Goal: Task Accomplishment & Management: Manage account settings

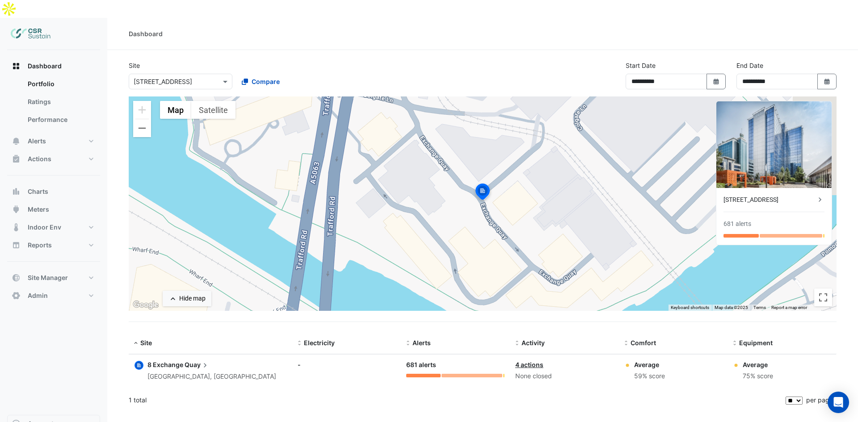
select select "**"
click at [43, 155] on span "Actions" at bounding box center [40, 159] width 24 height 9
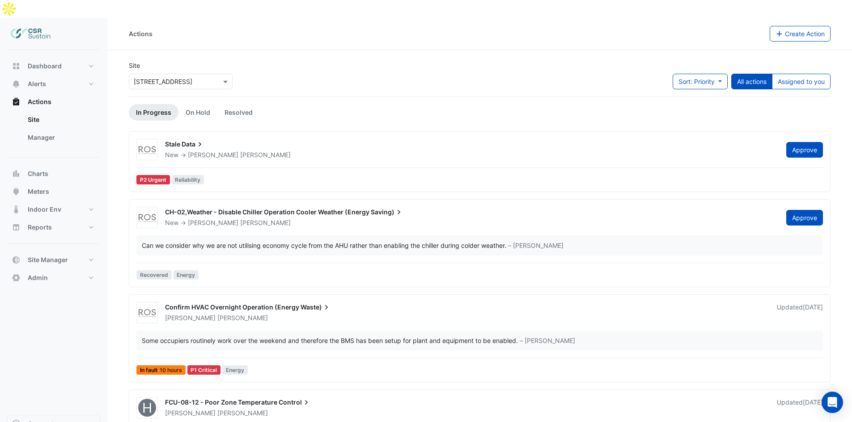
scroll to position [17, 0]
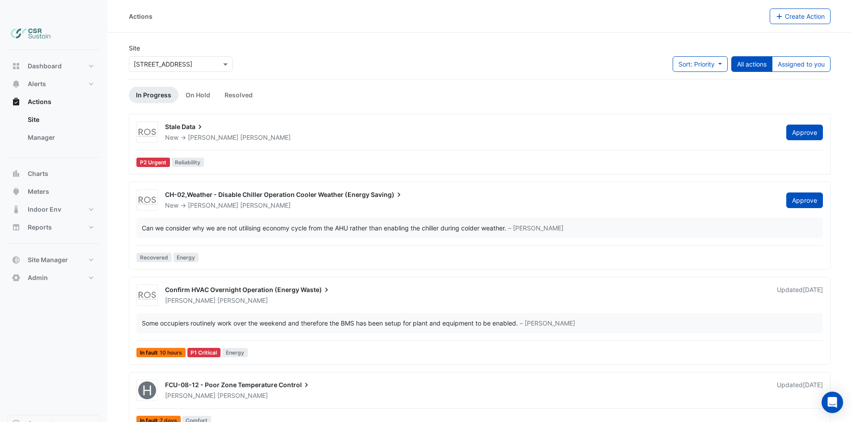
drag, startPoint x: 412, startPoint y: 151, endPoint x: 380, endPoint y: 340, distance: 191.2
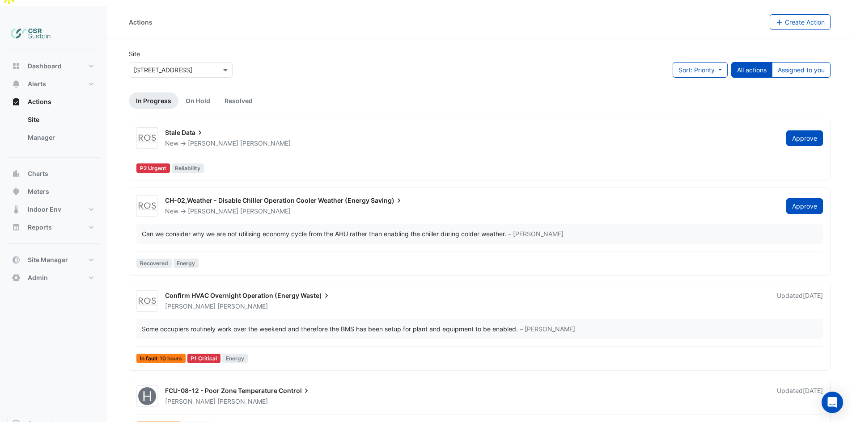
scroll to position [0, 0]
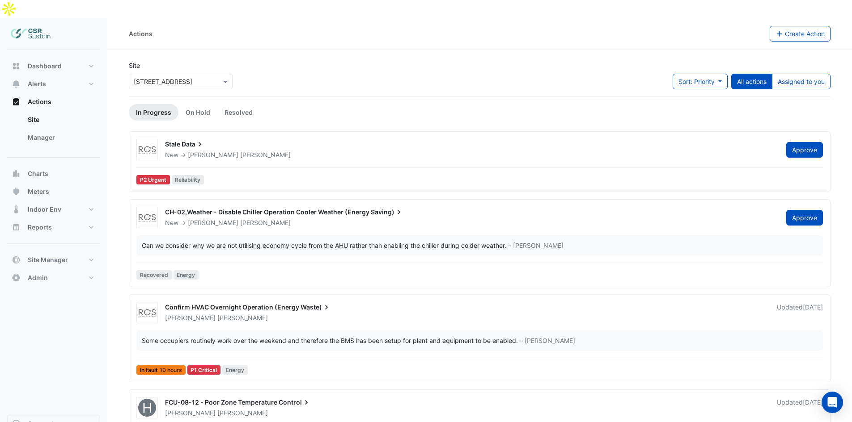
drag, startPoint x: 379, startPoint y: 339, endPoint x: 346, endPoint y: 253, distance: 92.7
click at [230, 336] on div "Some occupiers routinely work over the weekend and therefore the BMS has been s…" at bounding box center [330, 340] width 376 height 9
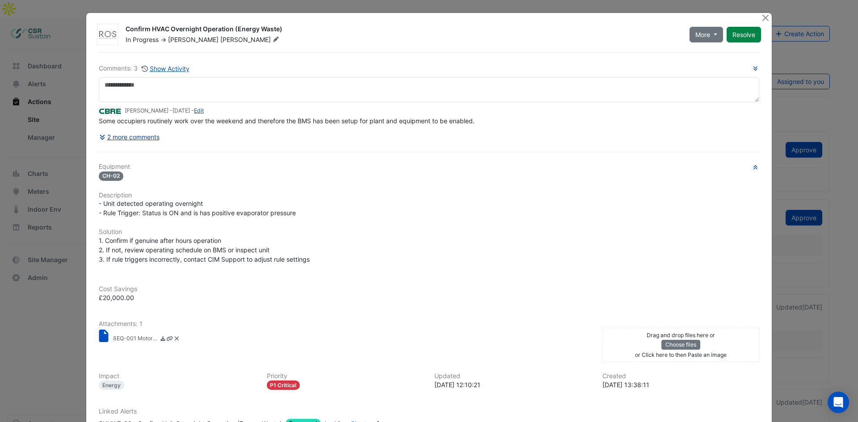
click at [139, 138] on button "2 more comments" at bounding box center [129, 137] width 61 height 16
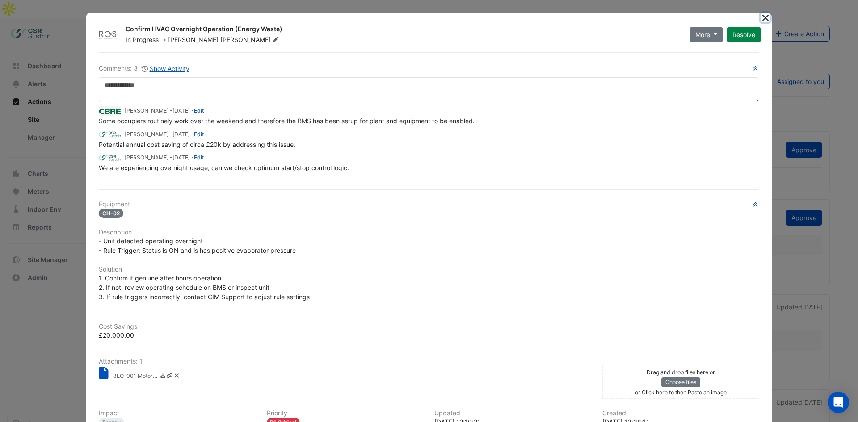
click at [765, 21] on button "Close" at bounding box center [765, 17] width 9 height 9
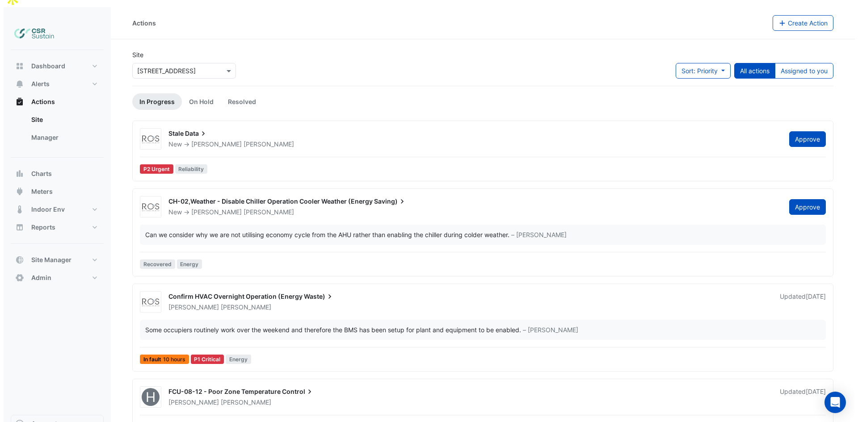
scroll to position [17, 0]
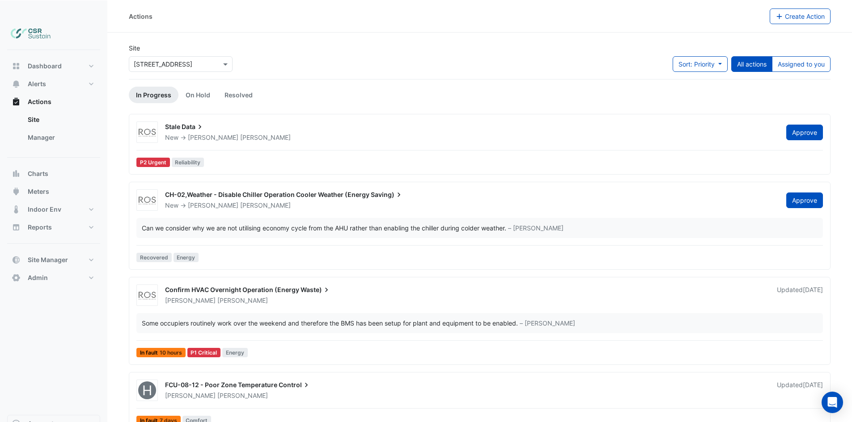
drag, startPoint x: 290, startPoint y: 228, endPoint x: 293, endPoint y: 241, distance: 12.9
click at [284, 392] on div "Gary Ellis" at bounding box center [465, 396] width 603 height 9
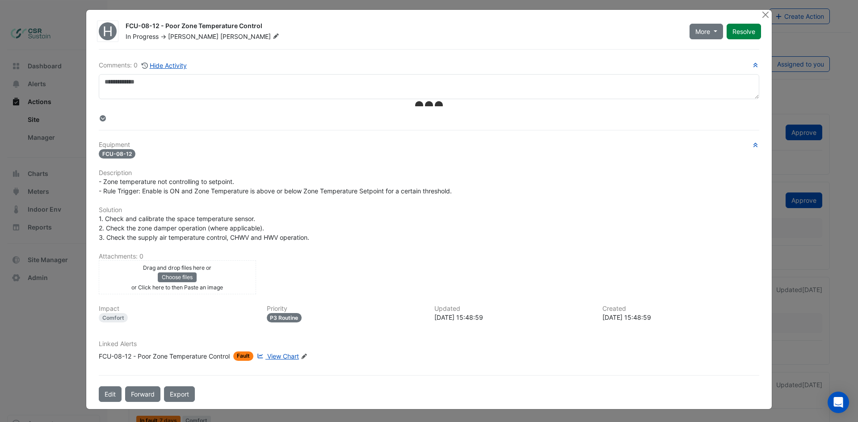
scroll to position [13, 0]
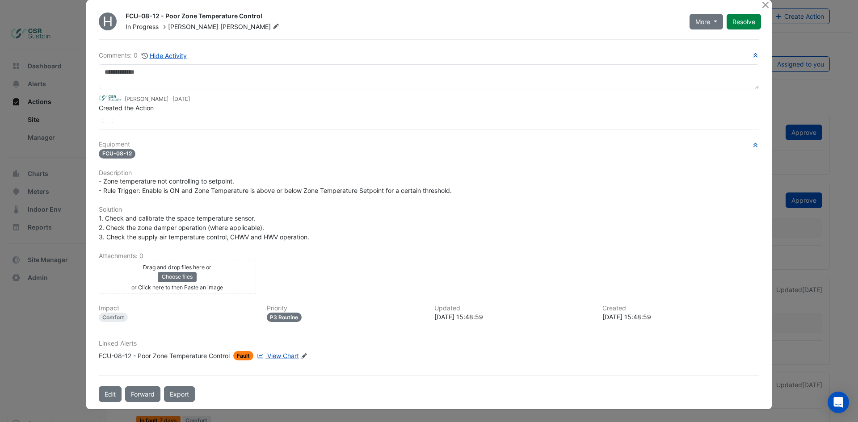
drag, startPoint x: 305, startPoint y: 204, endPoint x: 304, endPoint y: 300, distance: 95.7
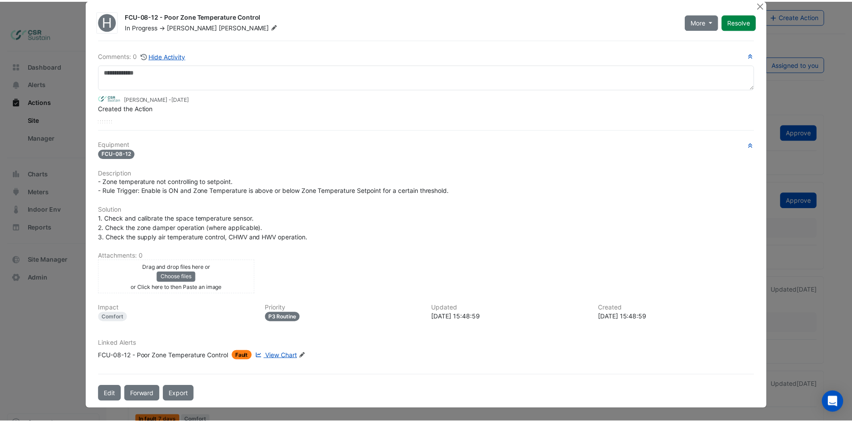
scroll to position [0, 0]
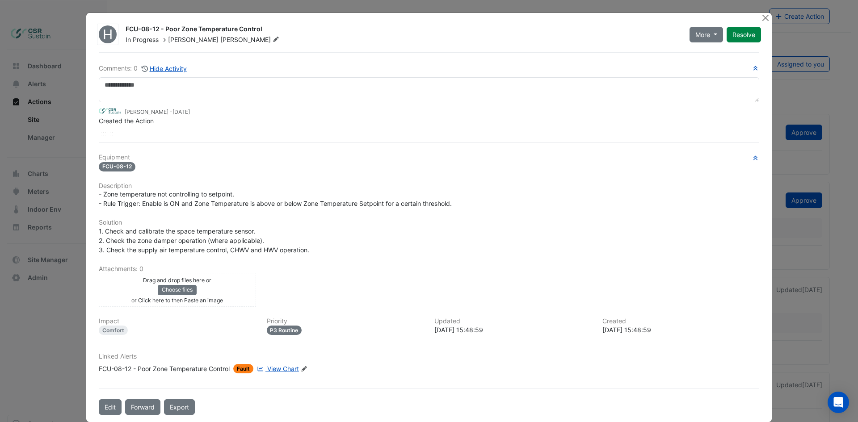
drag, startPoint x: 408, startPoint y: 264, endPoint x: 363, endPoint y: 148, distance: 124.5
drag, startPoint x: 762, startPoint y: 18, endPoint x: 679, endPoint y: 54, distance: 89.9
click at [762, 18] on button "Close" at bounding box center [765, 17] width 9 height 9
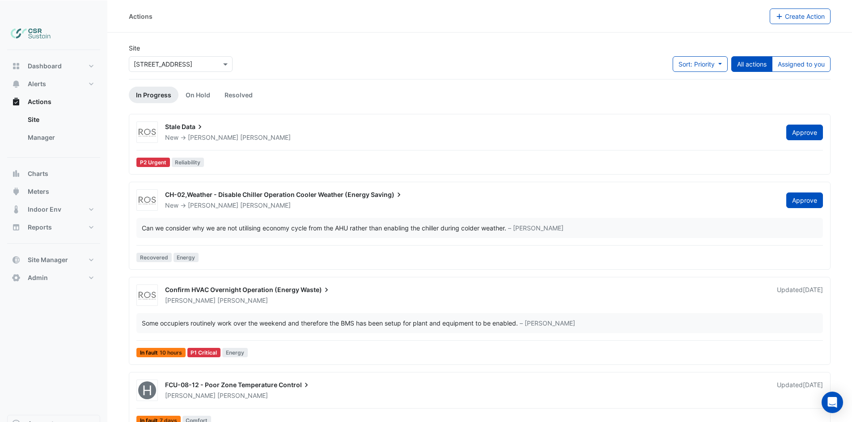
drag, startPoint x: 290, startPoint y: 315, endPoint x: 233, endPoint y: 377, distance: 84.2
click at [221, 384] on div "H FCU-08-12 - Poor Zone Temperature Control Gary Ellis Updated 6 days ago In fa…" at bounding box center [479, 404] width 693 height 49
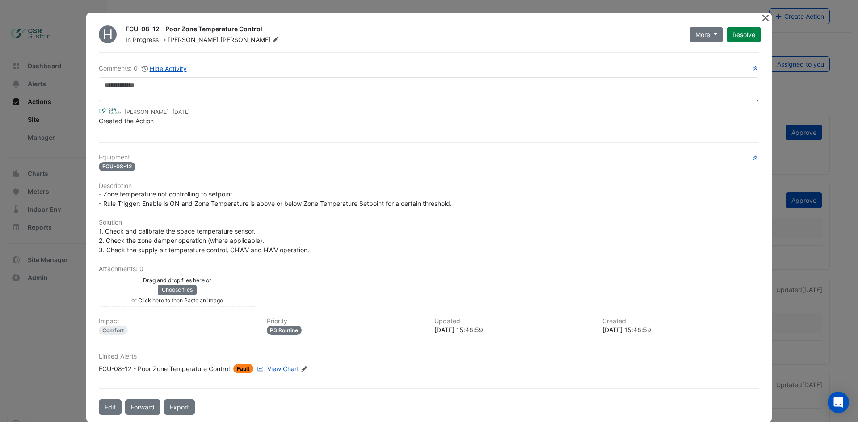
click at [766, 17] on button "Close" at bounding box center [765, 17] width 9 height 9
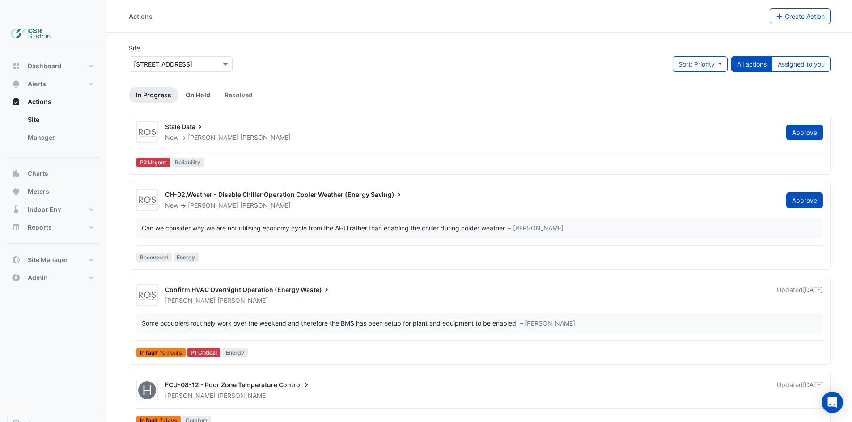
click at [204, 87] on link "On Hold" at bounding box center [197, 95] width 39 height 17
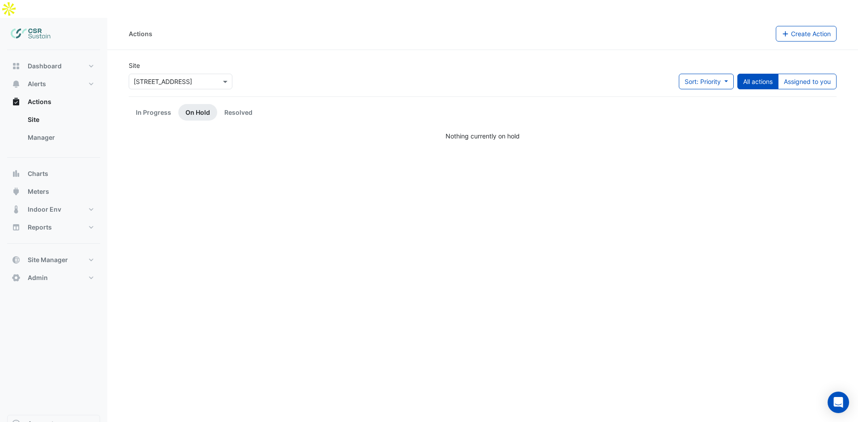
click at [132, 104] on li "In Progress" at bounding box center [154, 112] width 50 height 17
click at [139, 104] on link "In Progress" at bounding box center [154, 112] width 50 height 17
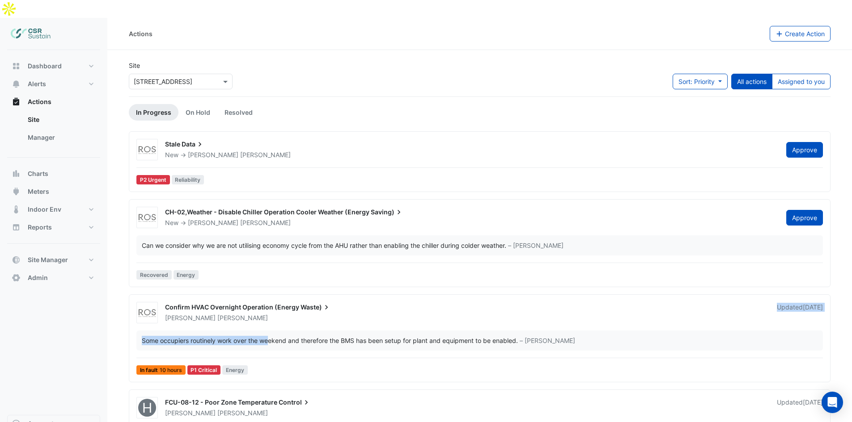
drag, startPoint x: 313, startPoint y: 300, endPoint x: 271, endPoint y: 307, distance: 42.6
click at [271, 307] on div "Confirm HVAC Overnight Operation (Energy Waste) Spencer Hogg Updated 7 days ago…" at bounding box center [479, 340] width 693 height 76
click at [58, 75] on button "Alerts" at bounding box center [53, 84] width 93 height 18
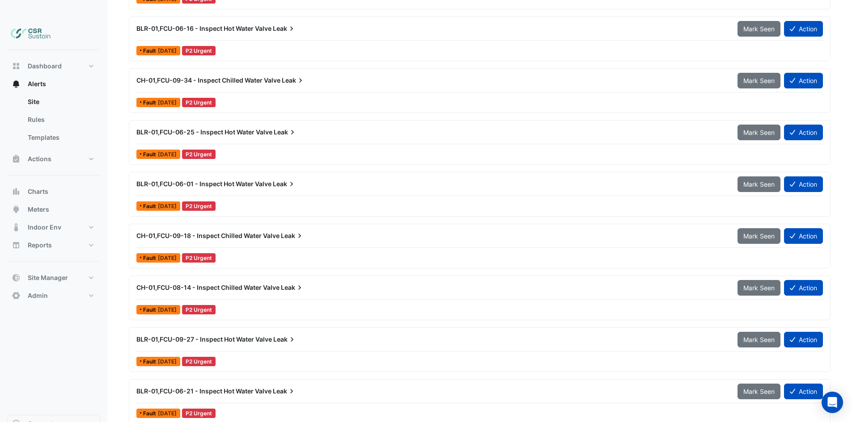
scroll to position [1279, 0]
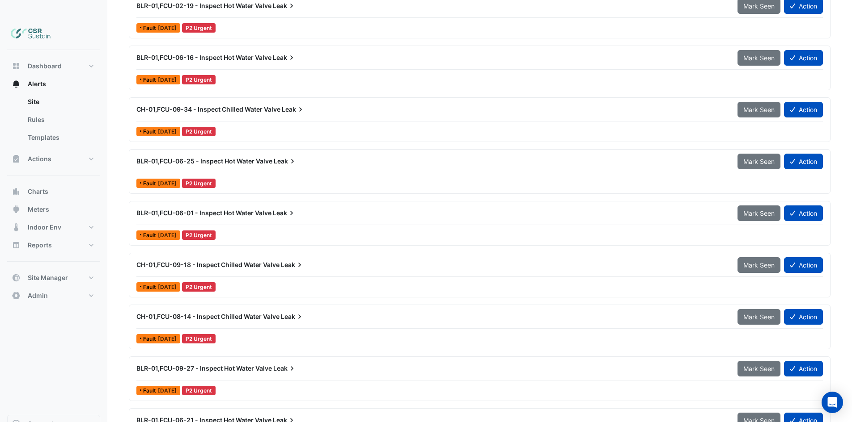
click at [248, 209] on span "BLR-01,FCU-06-01 - Inspect Hot Water Valve" at bounding box center [203, 213] width 135 height 8
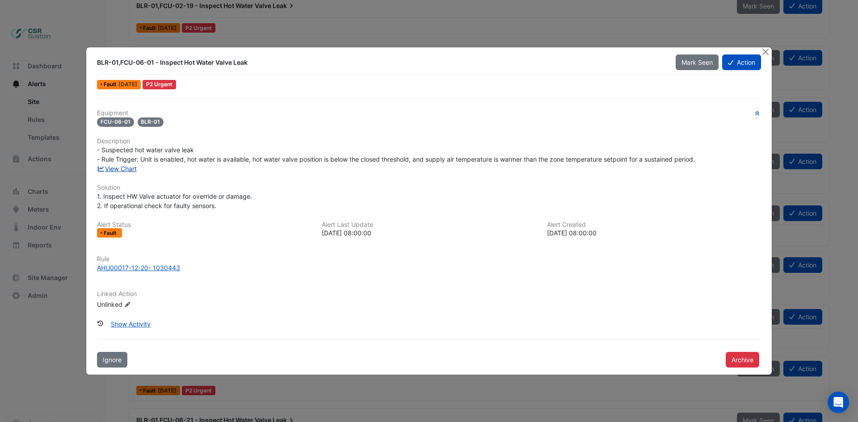
click at [119, 166] on link "View Chart" at bounding box center [117, 169] width 40 height 8
click at [263, 36] on ngb-modal-window "BLR-01,FCU-06-01 - Inspect Hot Water Valve Leak Mark Seen Action Fault 6 days a…" at bounding box center [429, 211] width 858 height 422
click at [766, 51] on button "Close" at bounding box center [765, 51] width 9 height 9
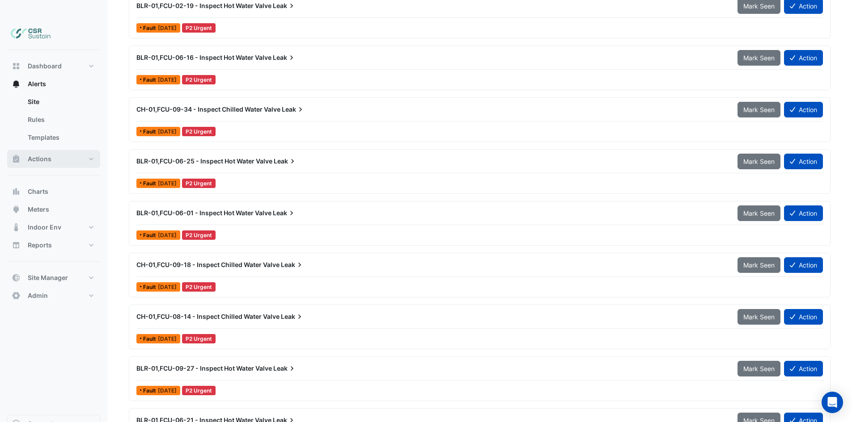
click at [49, 155] on span "Actions" at bounding box center [40, 159] width 24 height 9
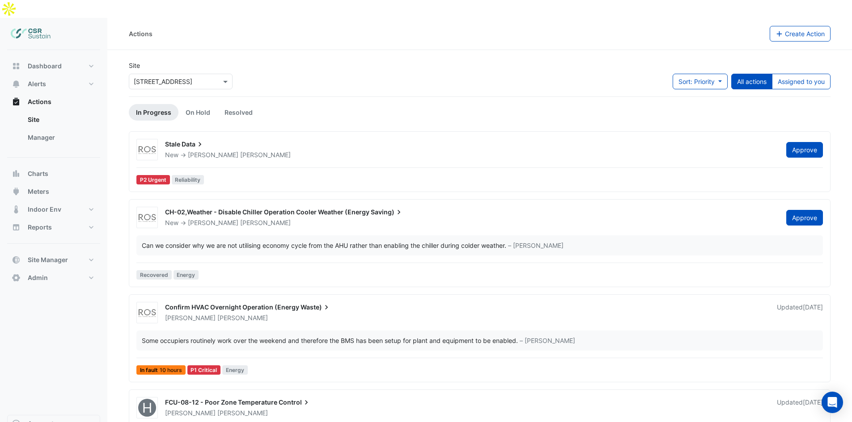
click at [244, 295] on div "Confirm HVAC Overnight Operation (Energy Waste) Spencer Hogg Updated 7 days ago…" at bounding box center [479, 339] width 701 height 88
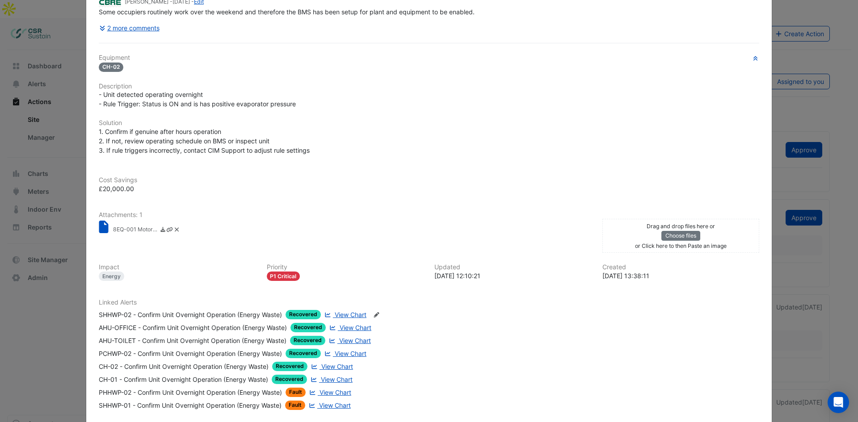
scroll to position [158, 0]
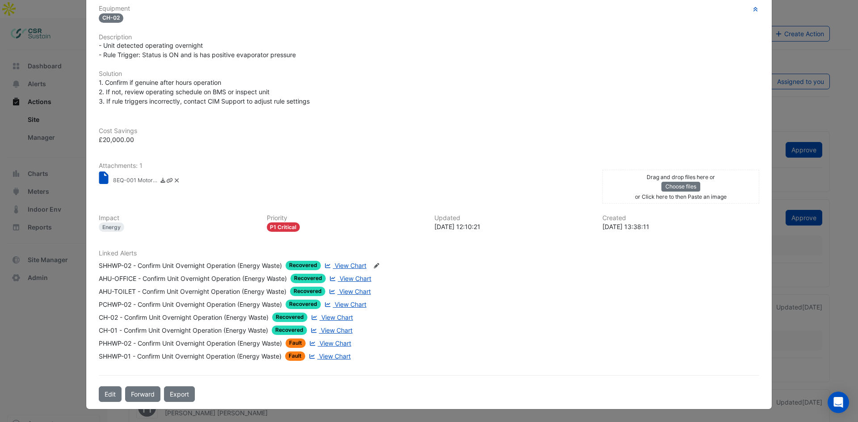
drag, startPoint x: 264, startPoint y: 165, endPoint x: 277, endPoint y: 226, distance: 62.2
click at [336, 317] on span "View Chart" at bounding box center [337, 318] width 32 height 8
click at [326, 357] on span "View Chart" at bounding box center [335, 357] width 32 height 8
click at [61, 188] on ngb-modal-window "Confirm HVAC Overnight Operation (Energy Waste) In Progress -> Spencer Hogg Mor…" at bounding box center [429, 211] width 858 height 422
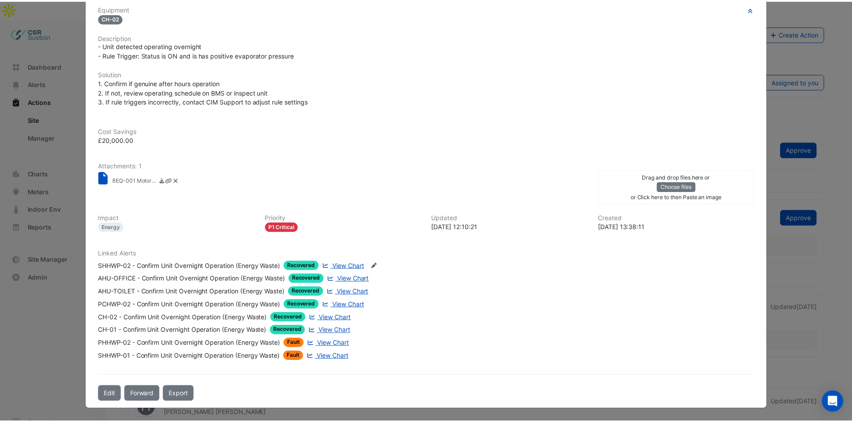
scroll to position [0, 0]
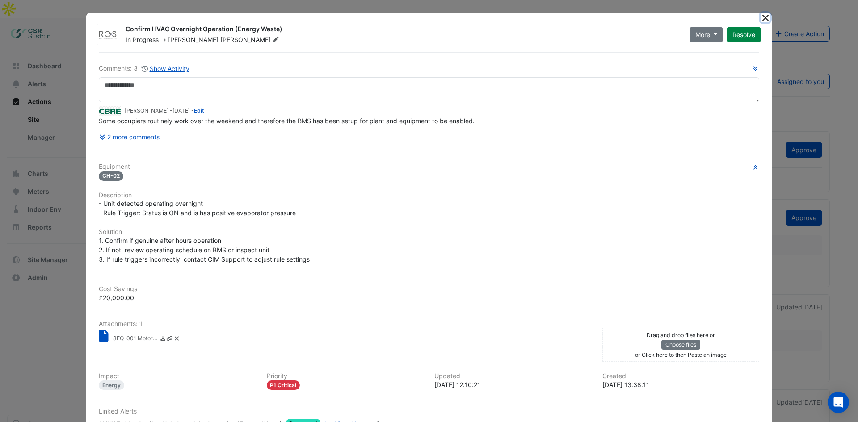
click at [764, 19] on button "Close" at bounding box center [765, 17] width 9 height 9
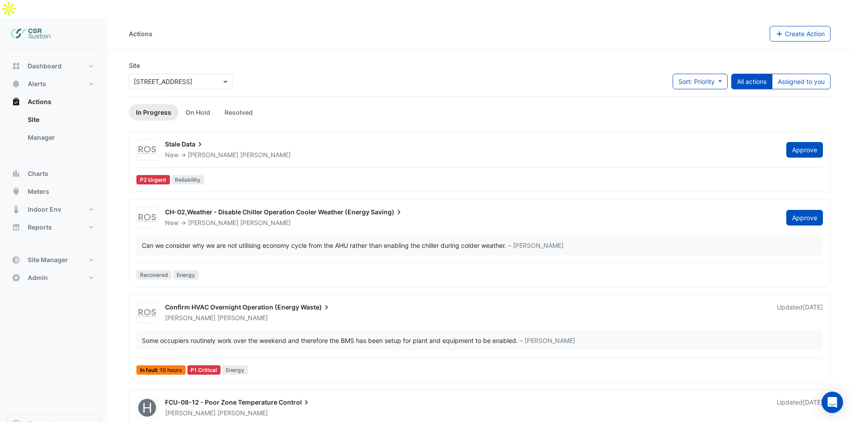
click at [491, 336] on div "Some occupiers routinely work over the weekend and therefore the BMS has been s…" at bounding box center [330, 340] width 376 height 9
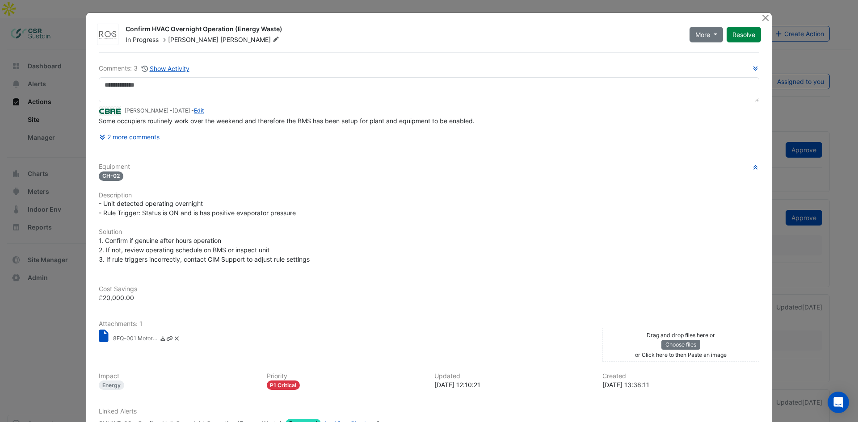
click at [159, 121] on span "Some occupiers routinely work over the weekend and therefore the BMS has been s…" at bounding box center [287, 121] width 376 height 8
click at [138, 140] on button "2 more comments" at bounding box center [129, 137] width 61 height 16
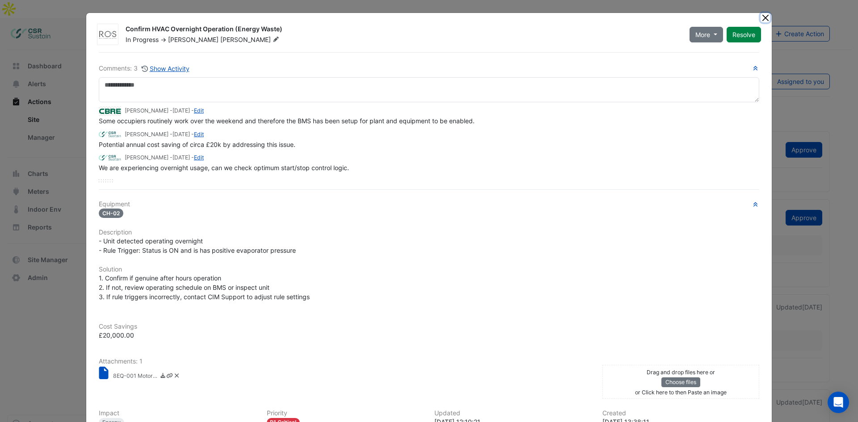
click at [764, 16] on button "Close" at bounding box center [765, 17] width 9 height 9
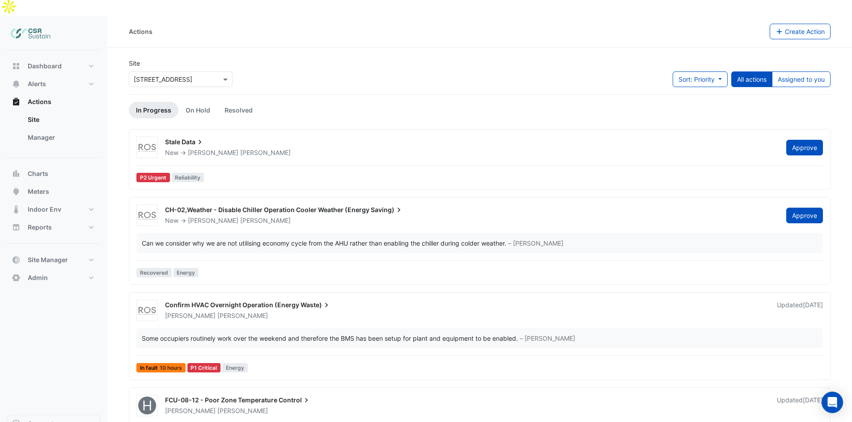
scroll to position [17, 0]
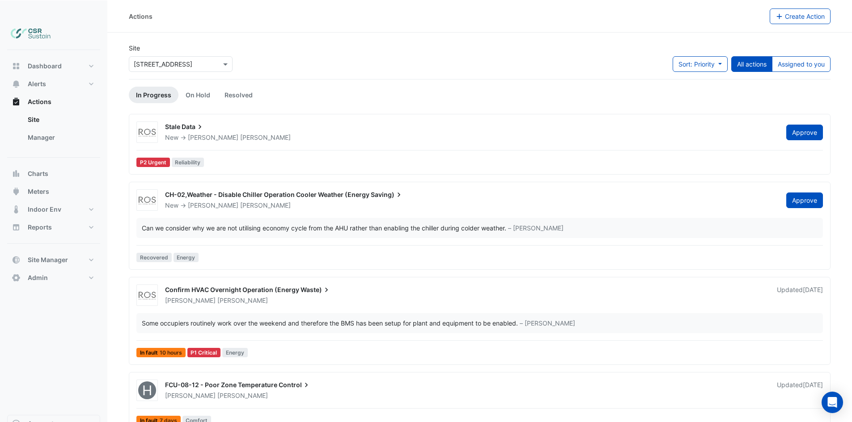
drag, startPoint x: 214, startPoint y: 149, endPoint x: 211, endPoint y: 224, distance: 75.6
click at [56, 75] on button "Alerts" at bounding box center [53, 84] width 93 height 18
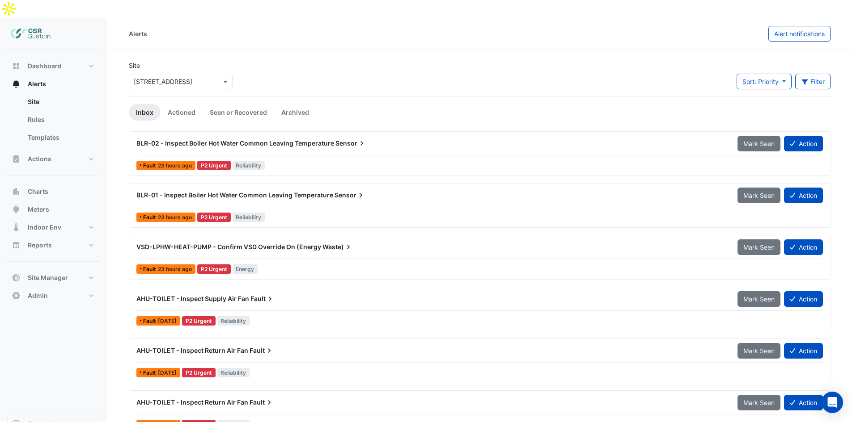
click at [43, 25] on img at bounding box center [31, 34] width 40 height 18
click at [54, 274] on span "Site Manager" at bounding box center [48, 278] width 40 height 9
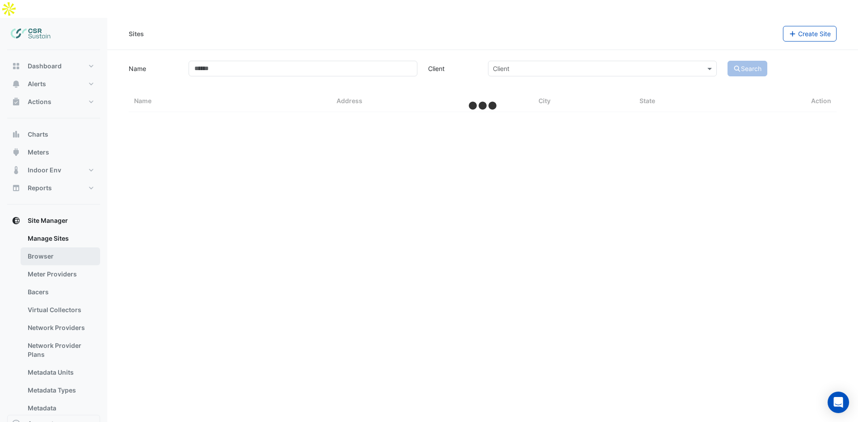
select select "**"
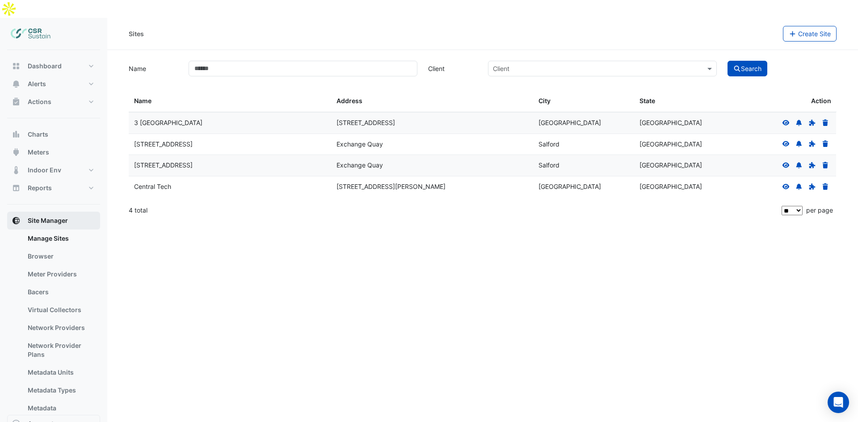
click at [53, 212] on button "Site Manager" at bounding box center [53, 221] width 93 height 18
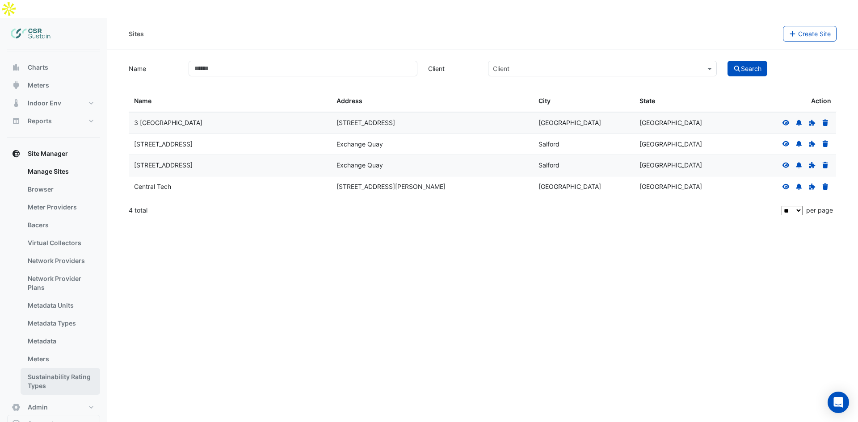
scroll to position [79, 0]
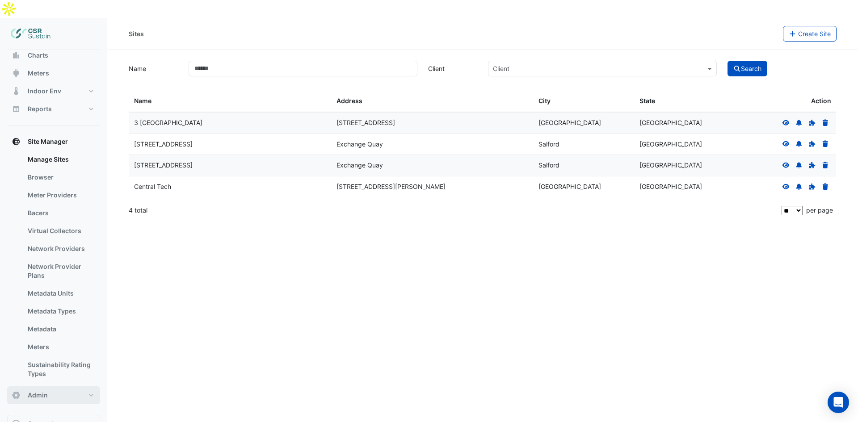
click at [61, 387] on button "Admin" at bounding box center [53, 396] width 93 height 18
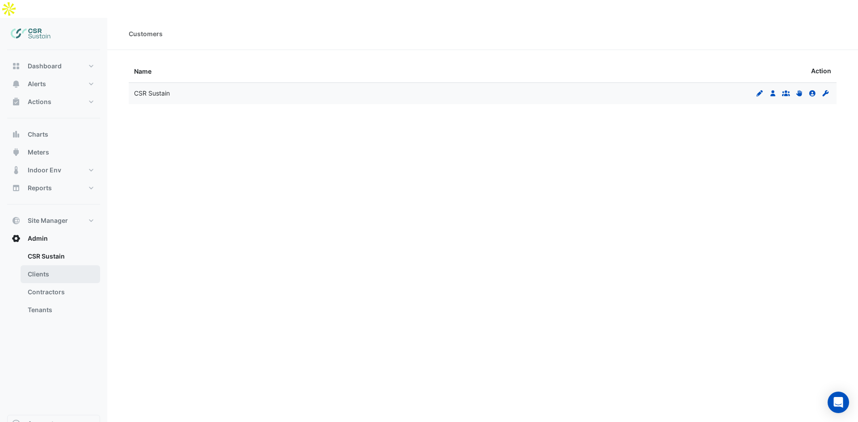
click at [54, 266] on link "Clients" at bounding box center [61, 275] width 80 height 18
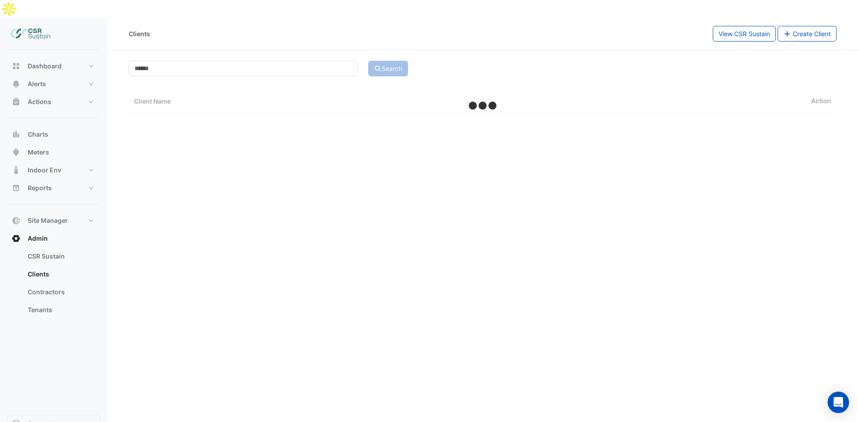
select select "**"
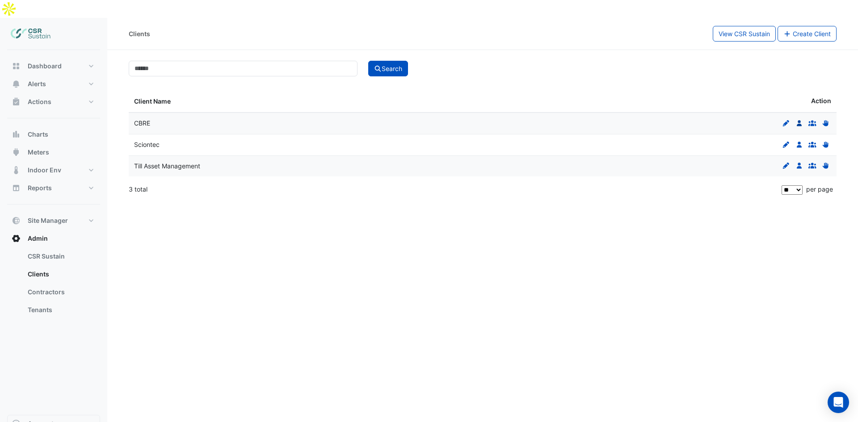
click at [799, 120] on icon at bounding box center [799, 123] width 5 height 6
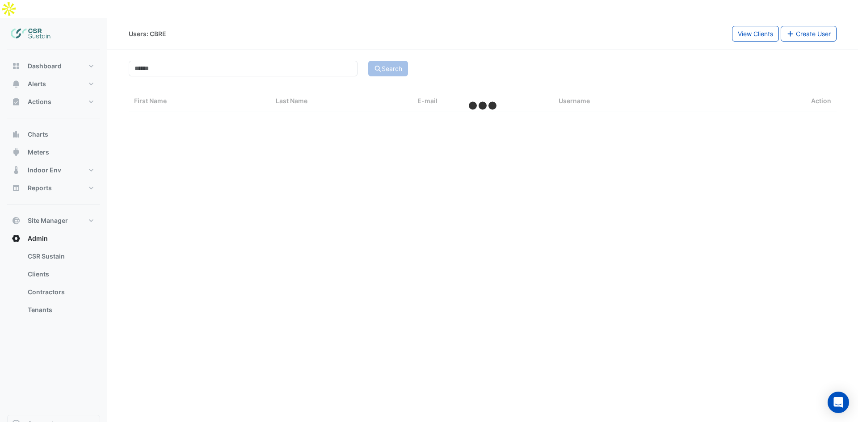
select select "**"
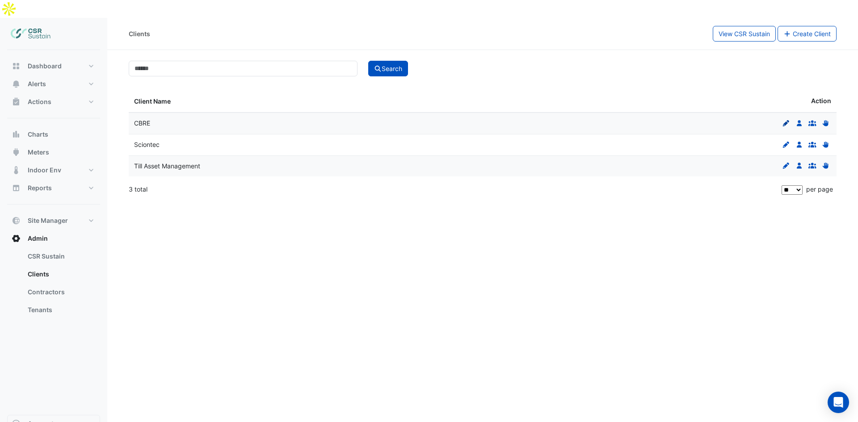
click at [789, 120] on icon at bounding box center [786, 123] width 6 height 6
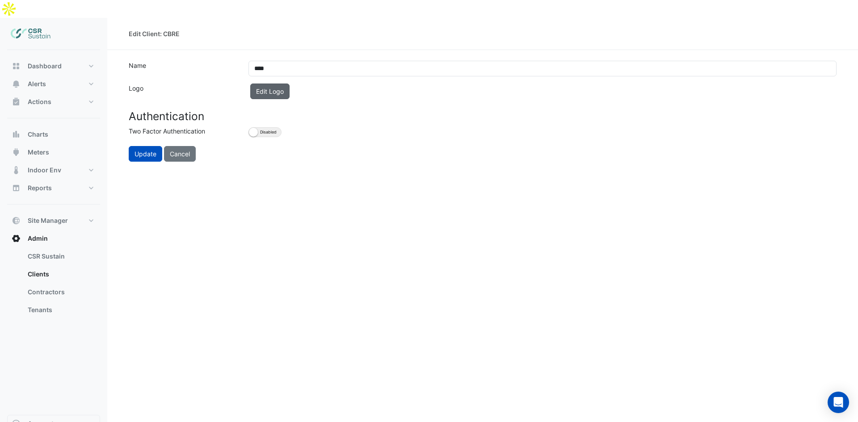
click at [290, 84] on button "Edit Logo" at bounding box center [269, 92] width 39 height 16
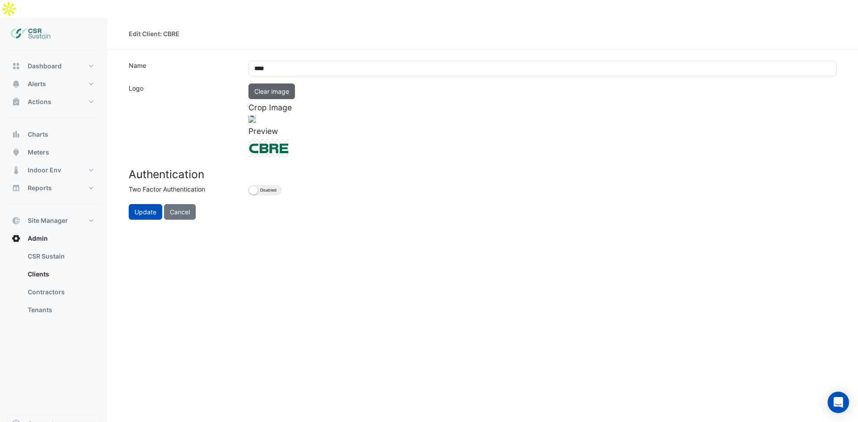
click at [278, 84] on button "Clear image" at bounding box center [272, 92] width 46 height 16
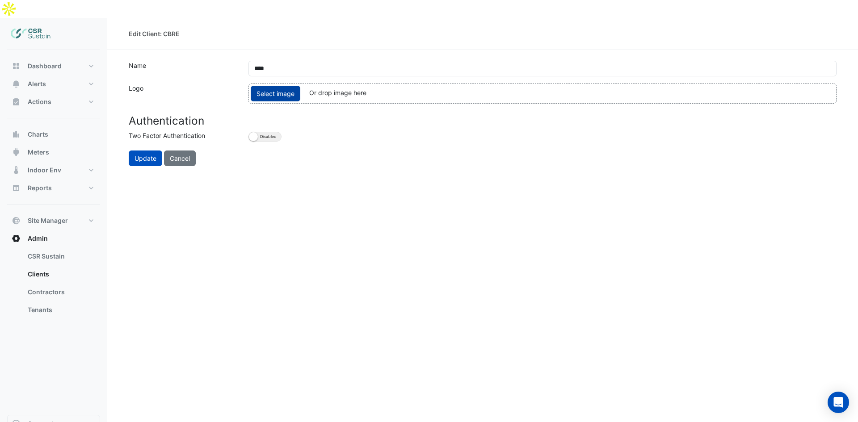
click at [277, 86] on span "Select image" at bounding box center [276, 94] width 50 height 16
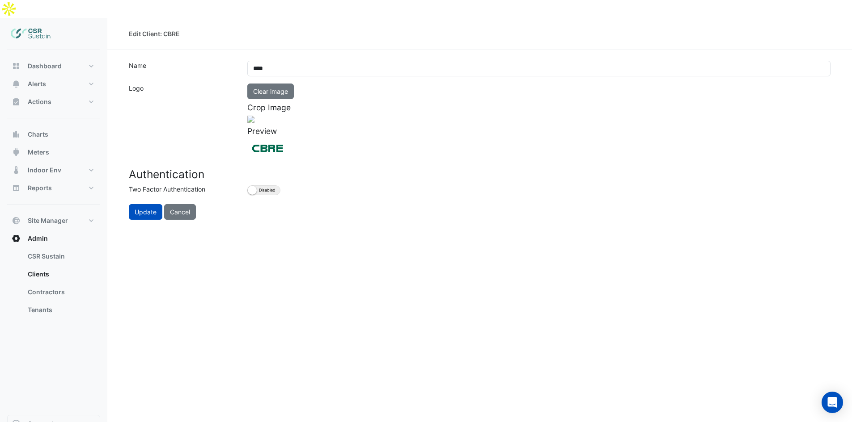
drag, startPoint x: 250, startPoint y: 161, endPoint x: 173, endPoint y: 116, distance: 89.6
click at [173, 116] on div "Logo Clear image Crop Image Preview" at bounding box center [479, 121] width 712 height 74
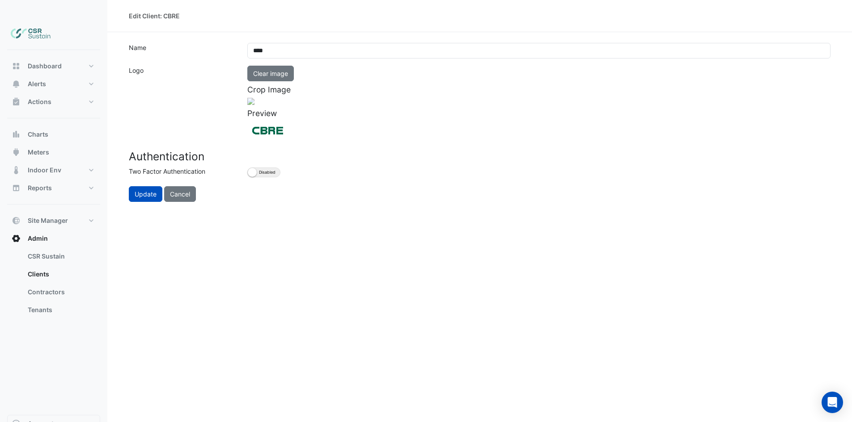
scroll to position [168, 0]
click at [152, 202] on button "Update" at bounding box center [146, 194] width 34 height 16
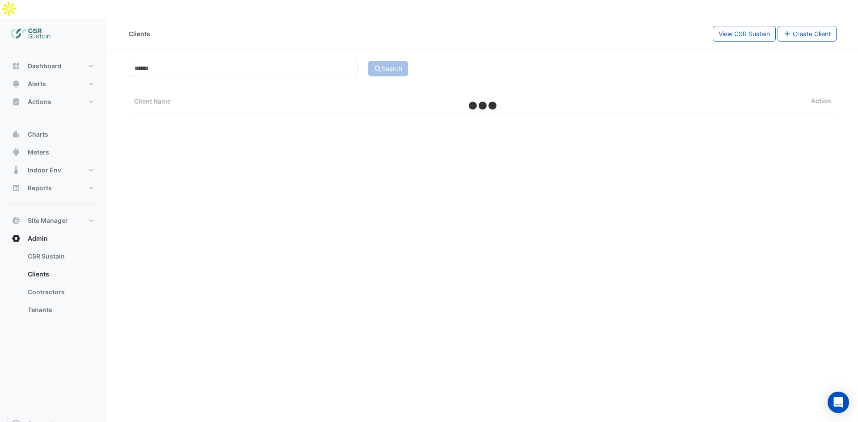
select select "**"
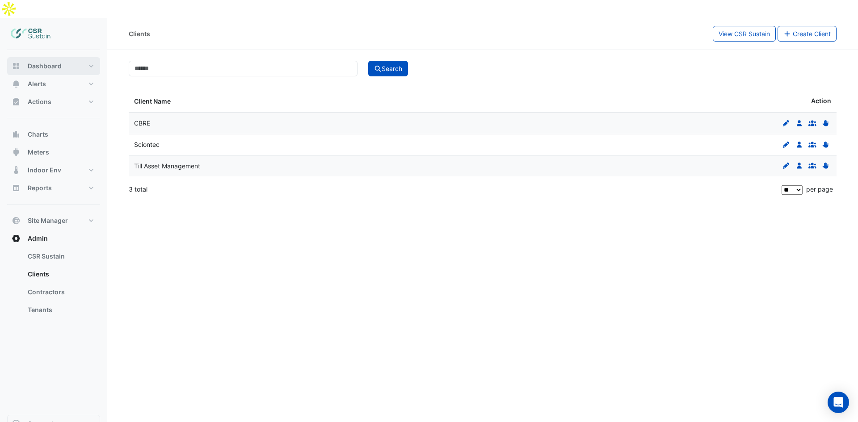
click at [26, 57] on button "Dashboard" at bounding box center [53, 66] width 93 height 18
select select "**"
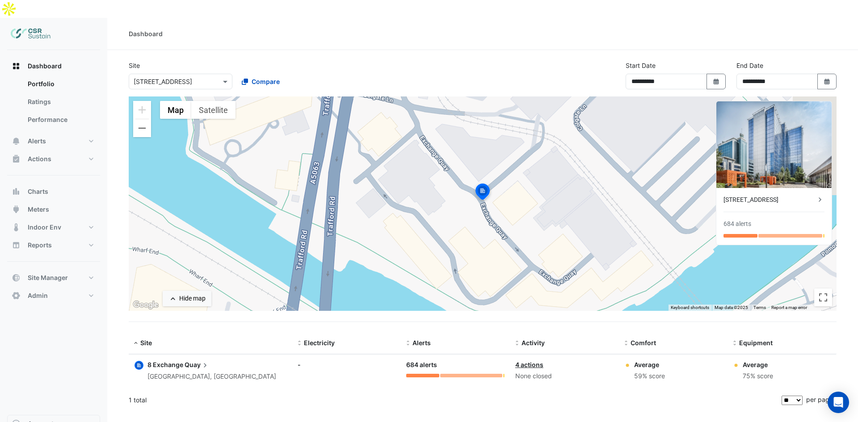
click at [773, 360] on div "Average" at bounding box center [758, 364] width 30 height 9
click at [792, 167] on img at bounding box center [774, 144] width 115 height 87
click at [787, 188] on div "8 Exchange Quay 684 alerts" at bounding box center [774, 216] width 115 height 57
click at [783, 195] on div "8 Exchange Quay" at bounding box center [770, 199] width 92 height 9
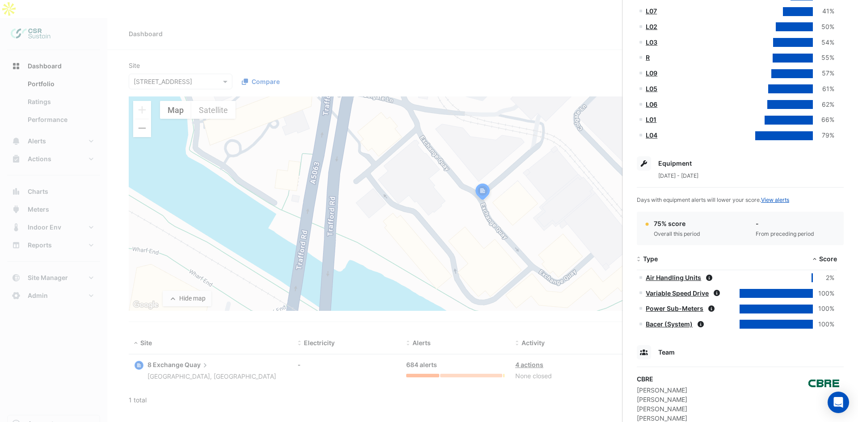
scroll to position [491, 0]
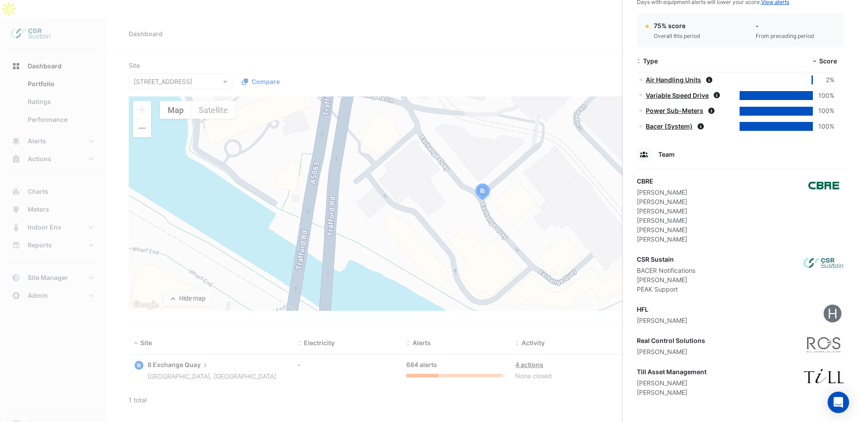
drag, startPoint x: 727, startPoint y: 312, endPoint x: 732, endPoint y: 334, distance: 22.8
click at [56, 266] on ngb-offcanvas-backdrop at bounding box center [429, 211] width 858 height 422
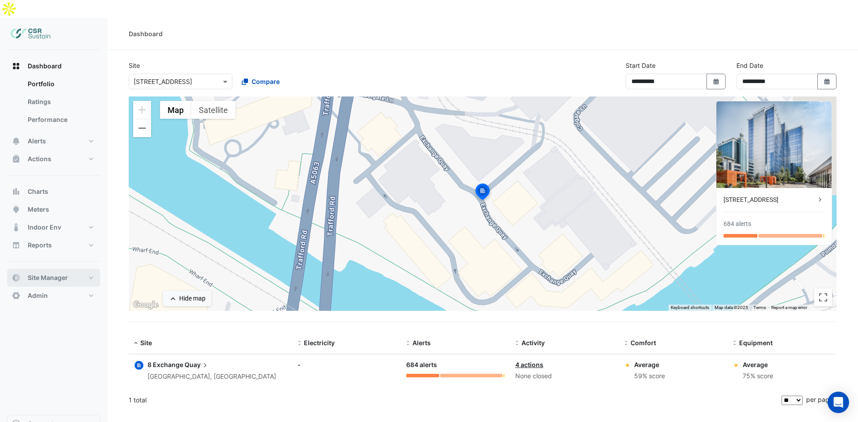
click at [55, 274] on span "Site Manager" at bounding box center [48, 278] width 40 height 9
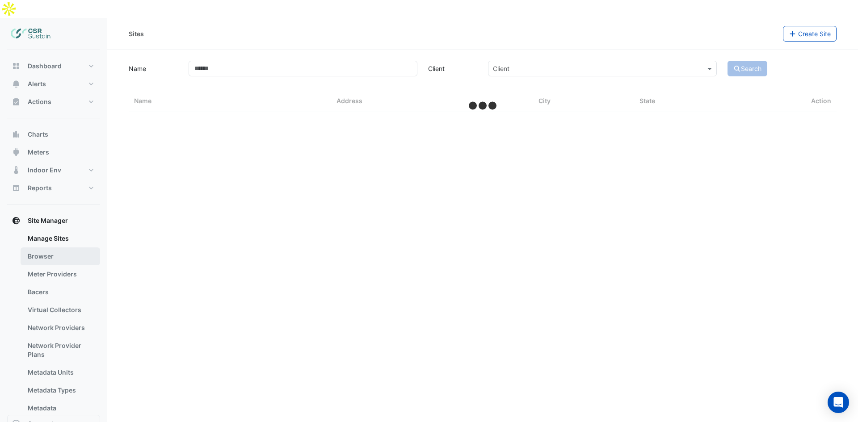
select select "**"
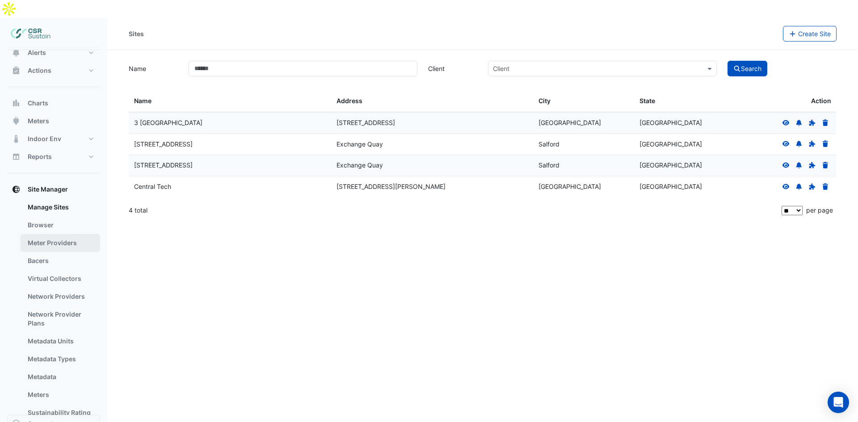
scroll to position [45, 0]
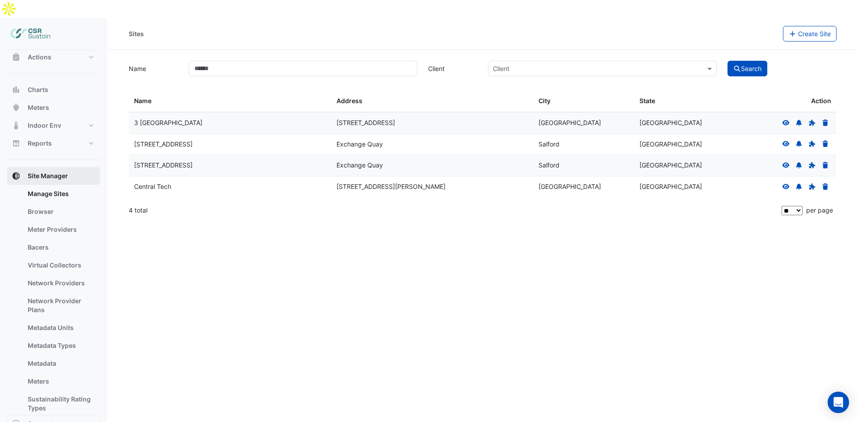
click at [35, 172] on span "Site Manager" at bounding box center [48, 176] width 40 height 9
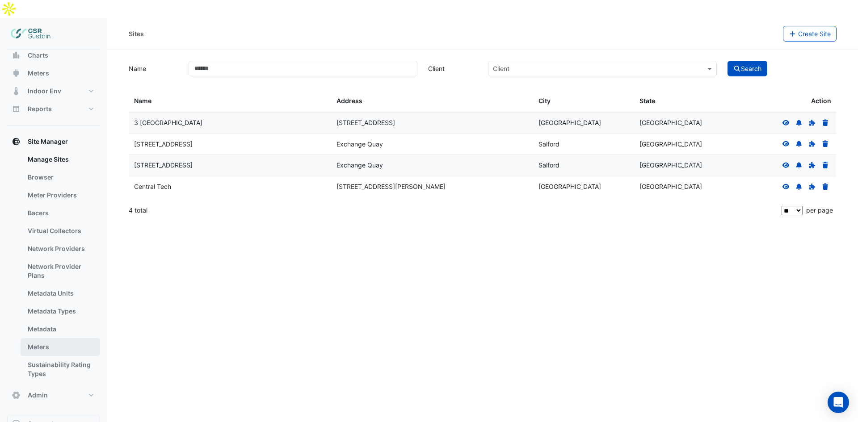
drag, startPoint x: 78, startPoint y: 275, endPoint x: 71, endPoint y: 321, distance: 45.7
click at [36, 387] on button "Admin" at bounding box center [53, 396] width 93 height 18
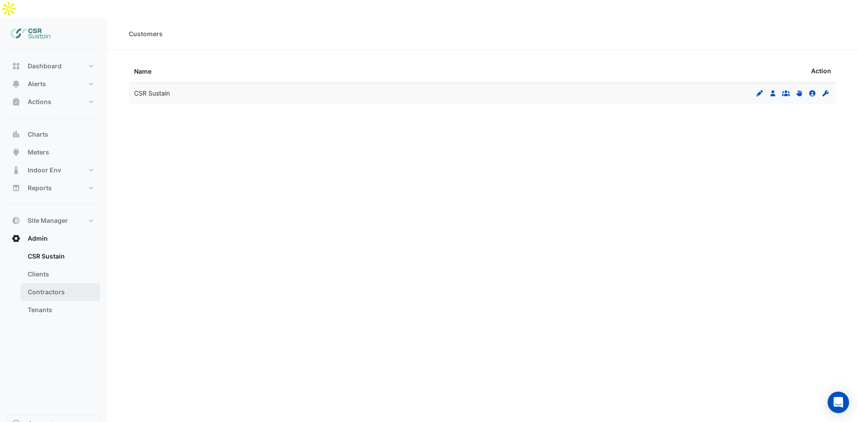
click at [55, 283] on link "Contractors" at bounding box center [61, 292] width 80 height 18
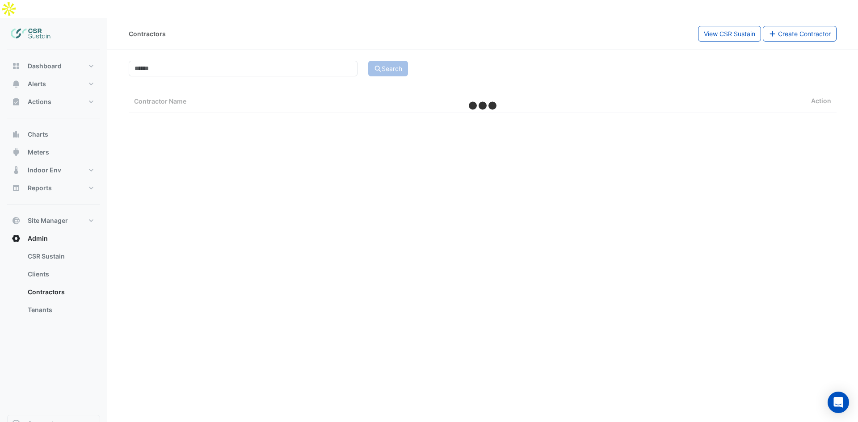
select select "**"
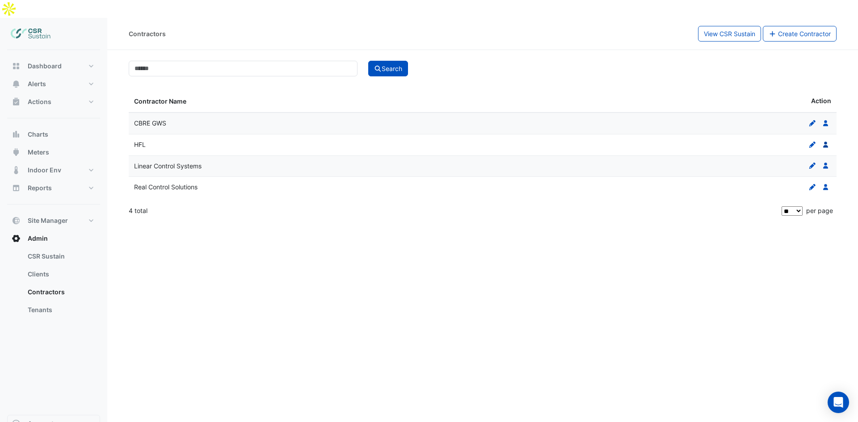
click at [825, 142] on icon at bounding box center [826, 145] width 5 height 6
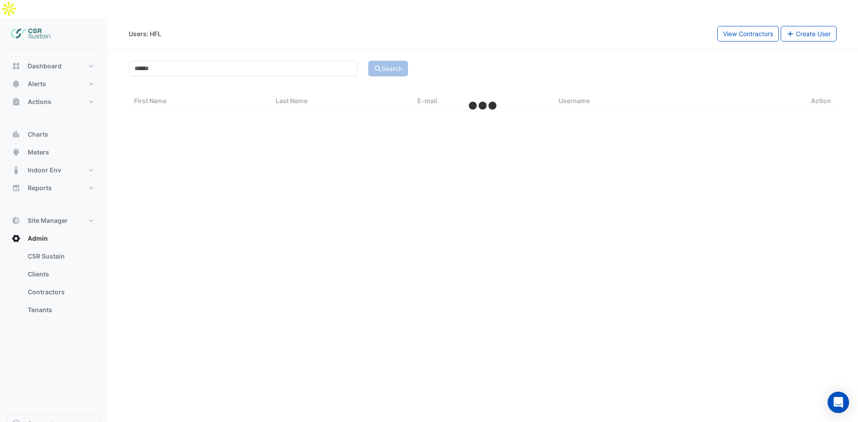
select select "**"
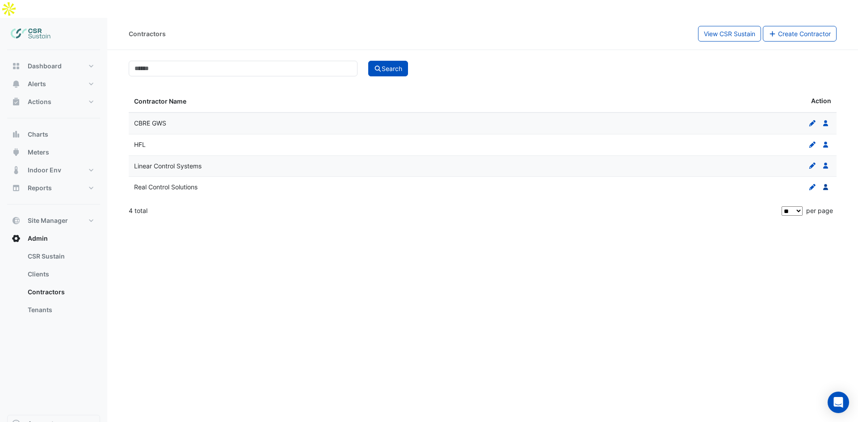
click at [825, 184] on icon "Users" at bounding box center [826, 187] width 8 height 6
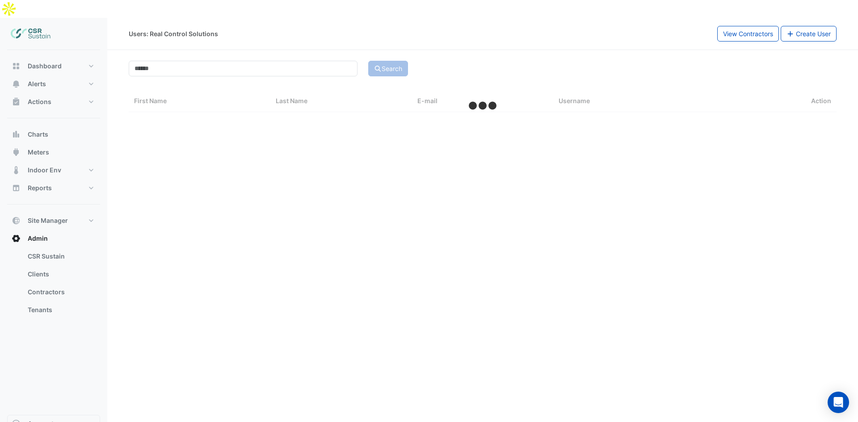
select select "**"
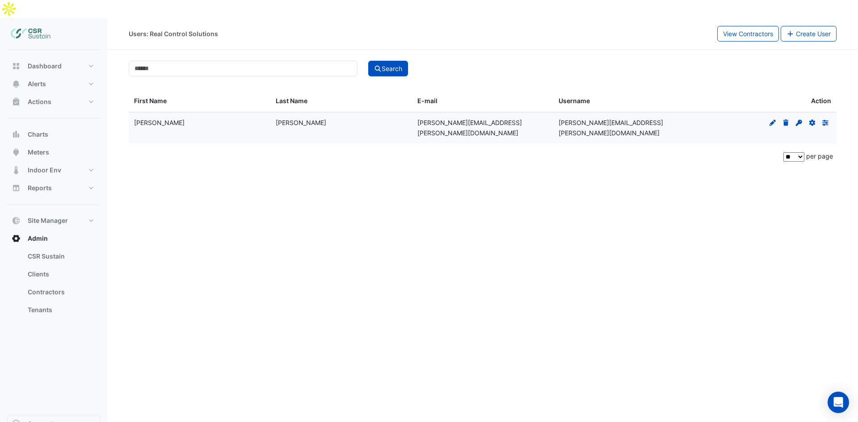
click at [527, 154] on div "Users: Real Control Solutions View Contractors Create User Search First Name La…" at bounding box center [482, 229] width 751 height 422
